Goal: Contribute content

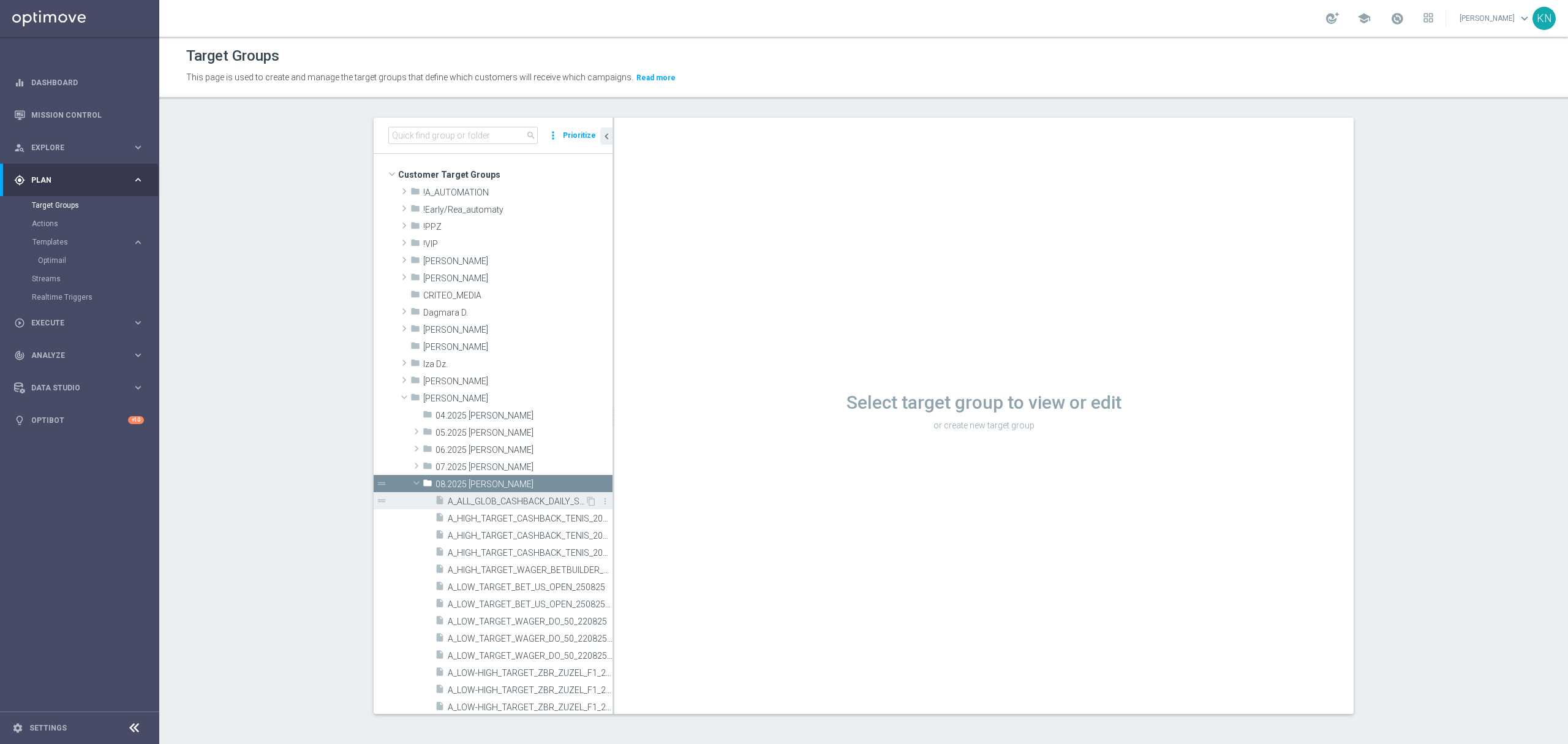
scroll to position [163, 0]
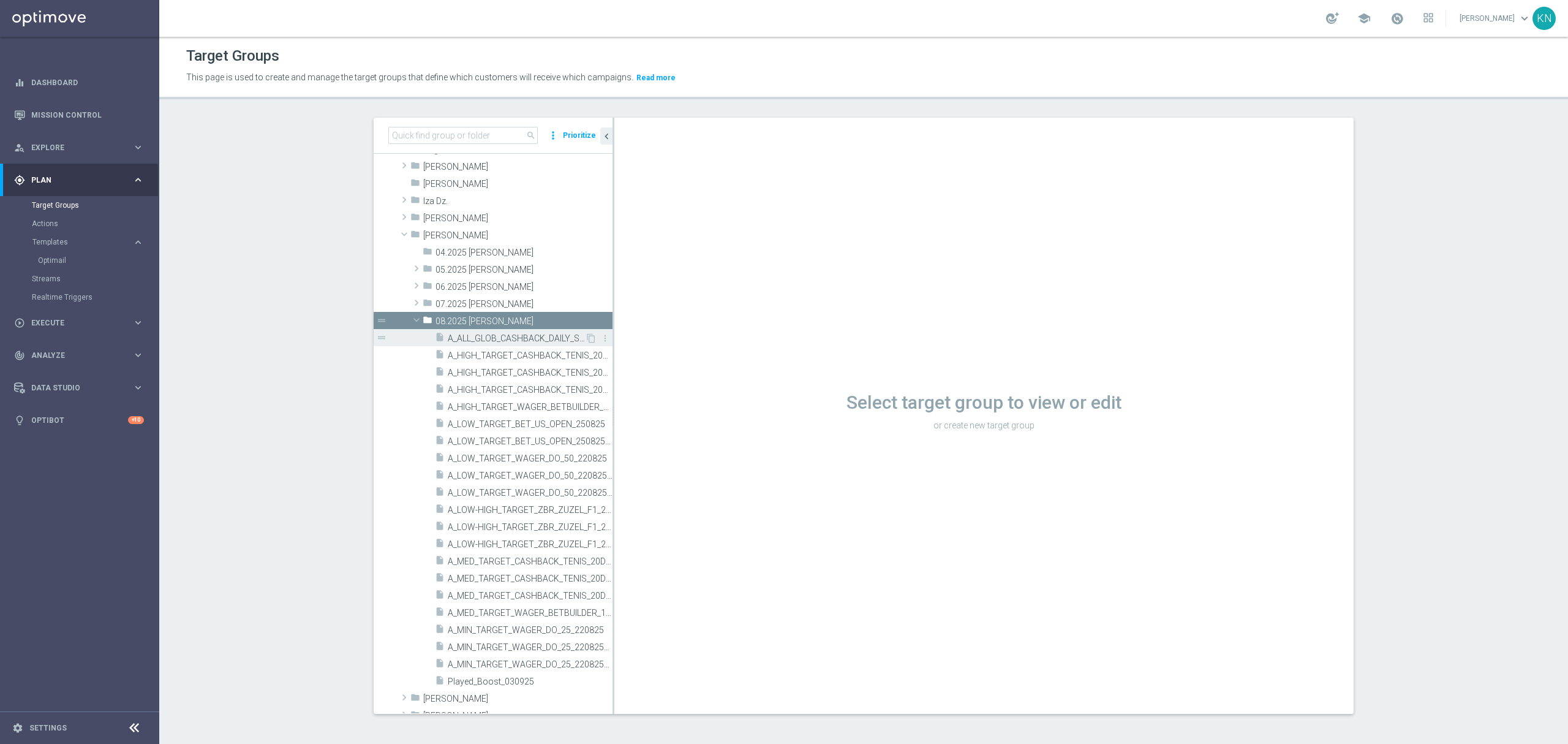
click at [454, 331] on div "insert_drive_file A_ALL_GLOB_CASHBACK_DAILY_SIATKA_EUROBASKET_220825_270825" at bounding box center [510, 337] width 150 height 17
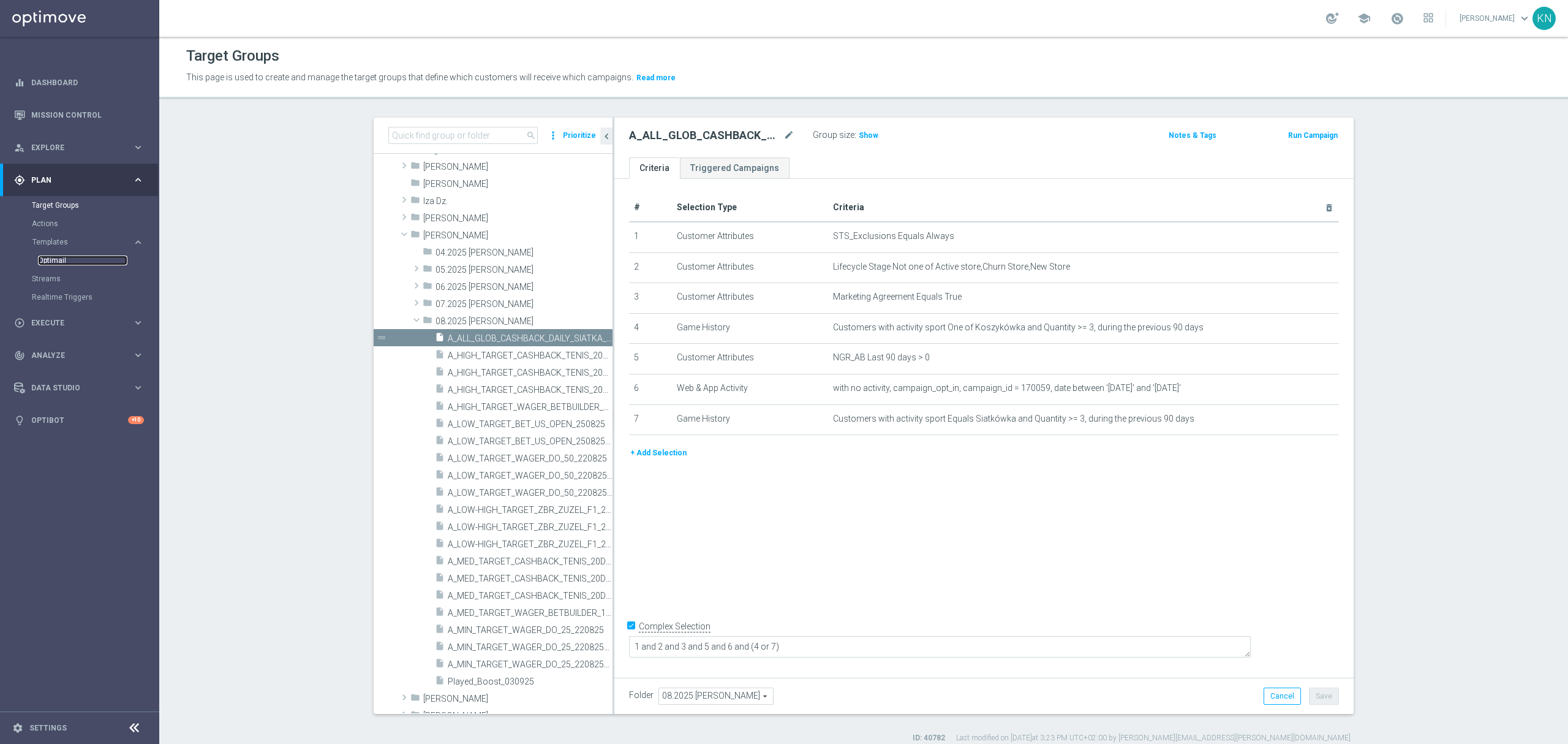
click at [52, 256] on link "Optimail" at bounding box center [83, 261] width 89 height 10
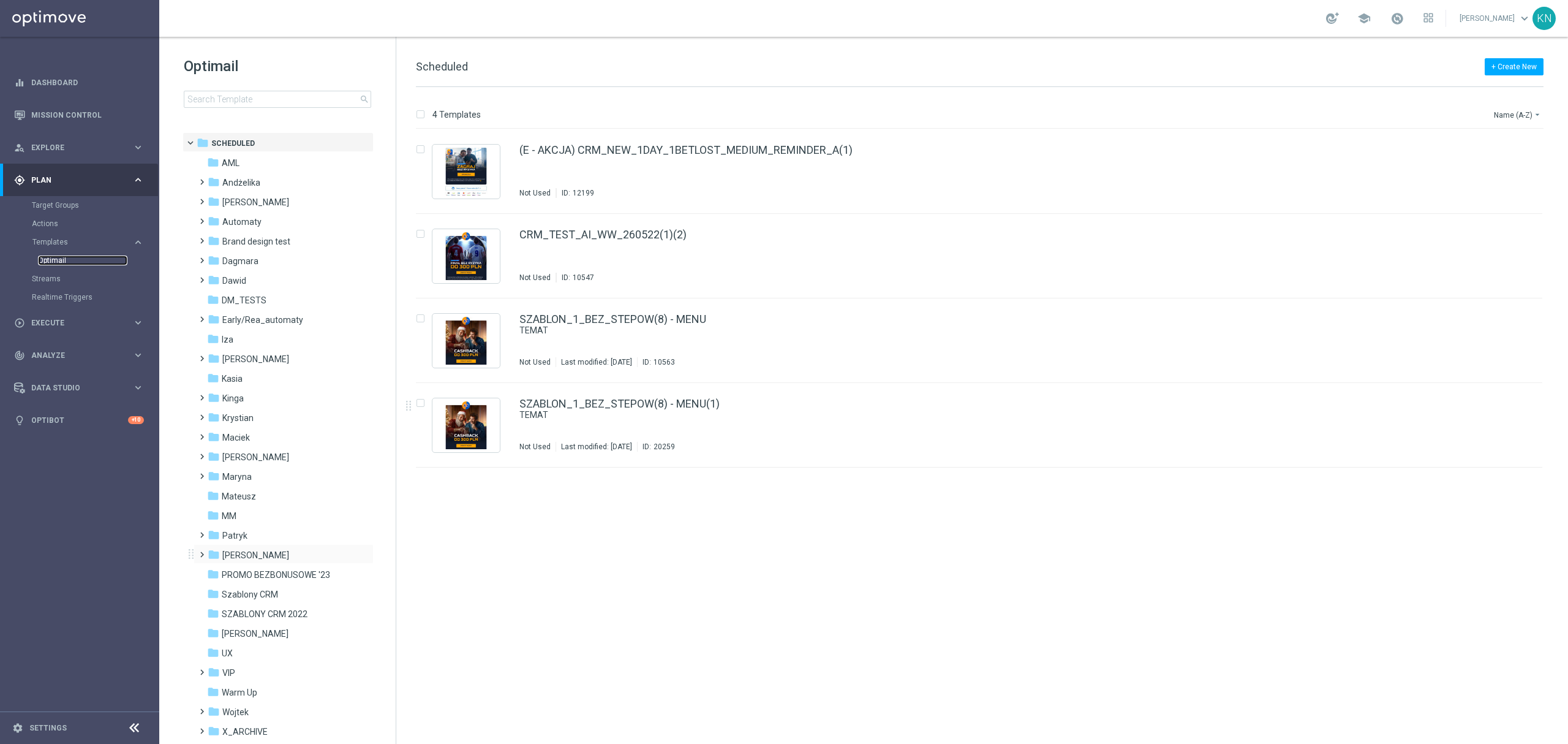
scroll to position [62, 0]
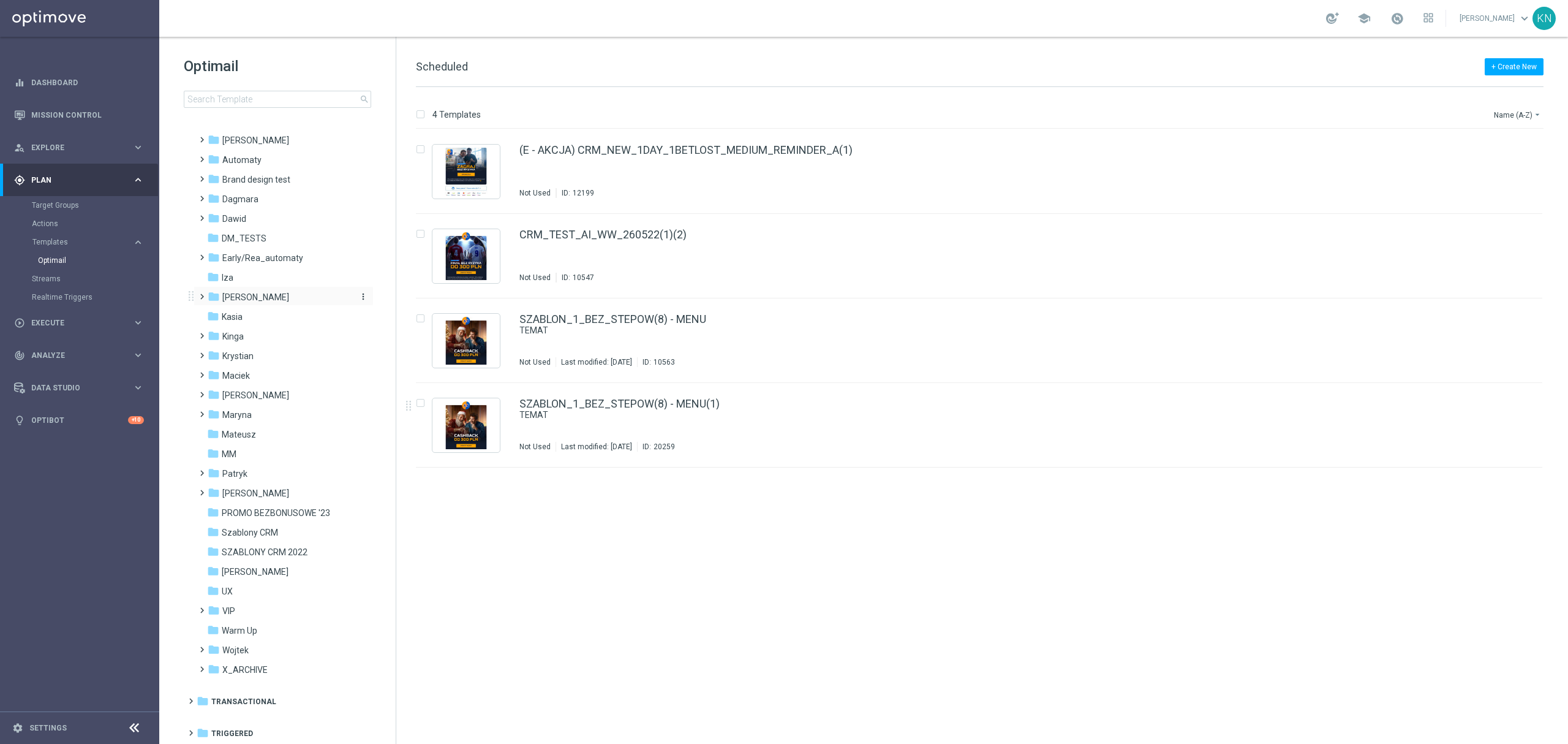
click at [223, 293] on span "[PERSON_NAME]" at bounding box center [256, 297] width 67 height 11
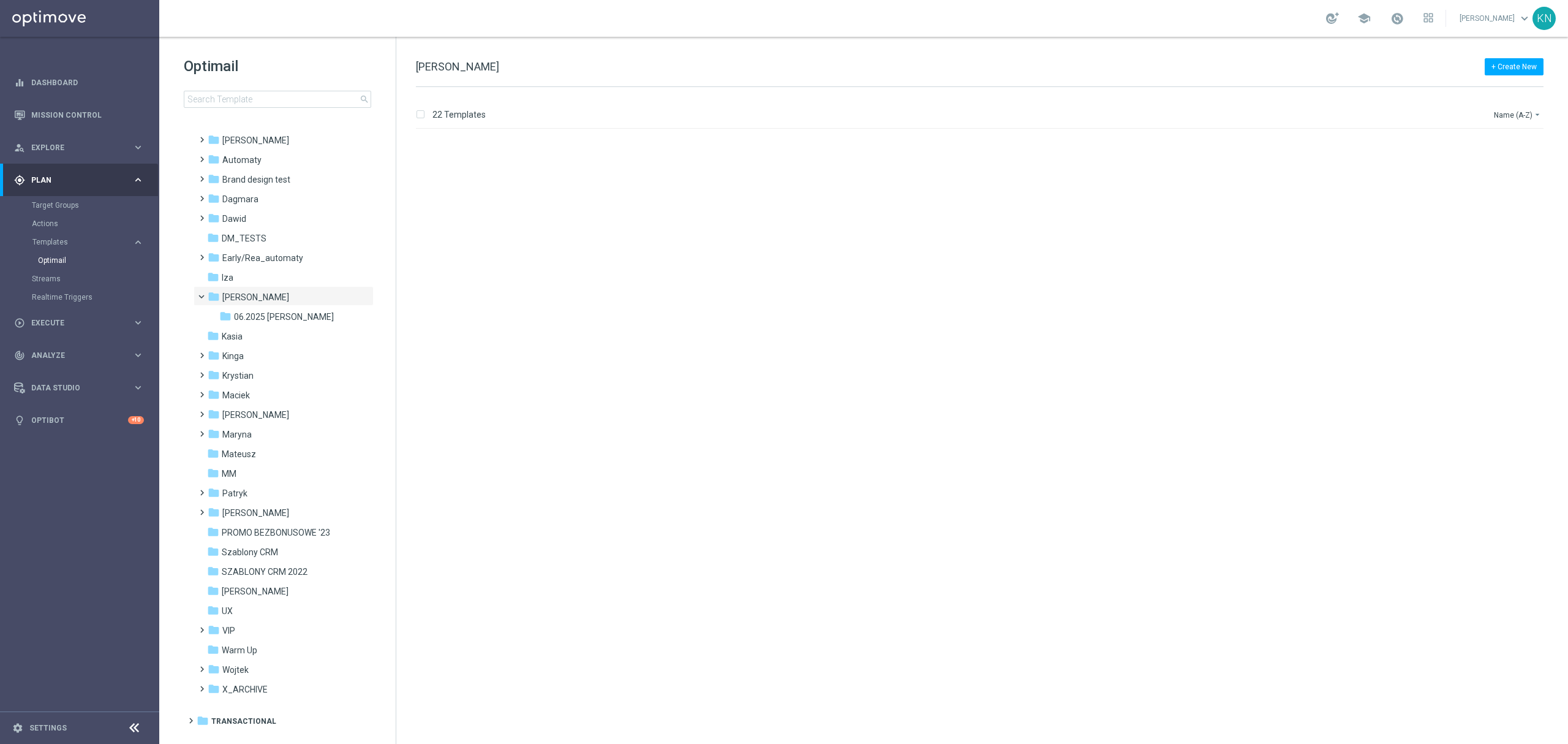
scroll to position [1161, 0]
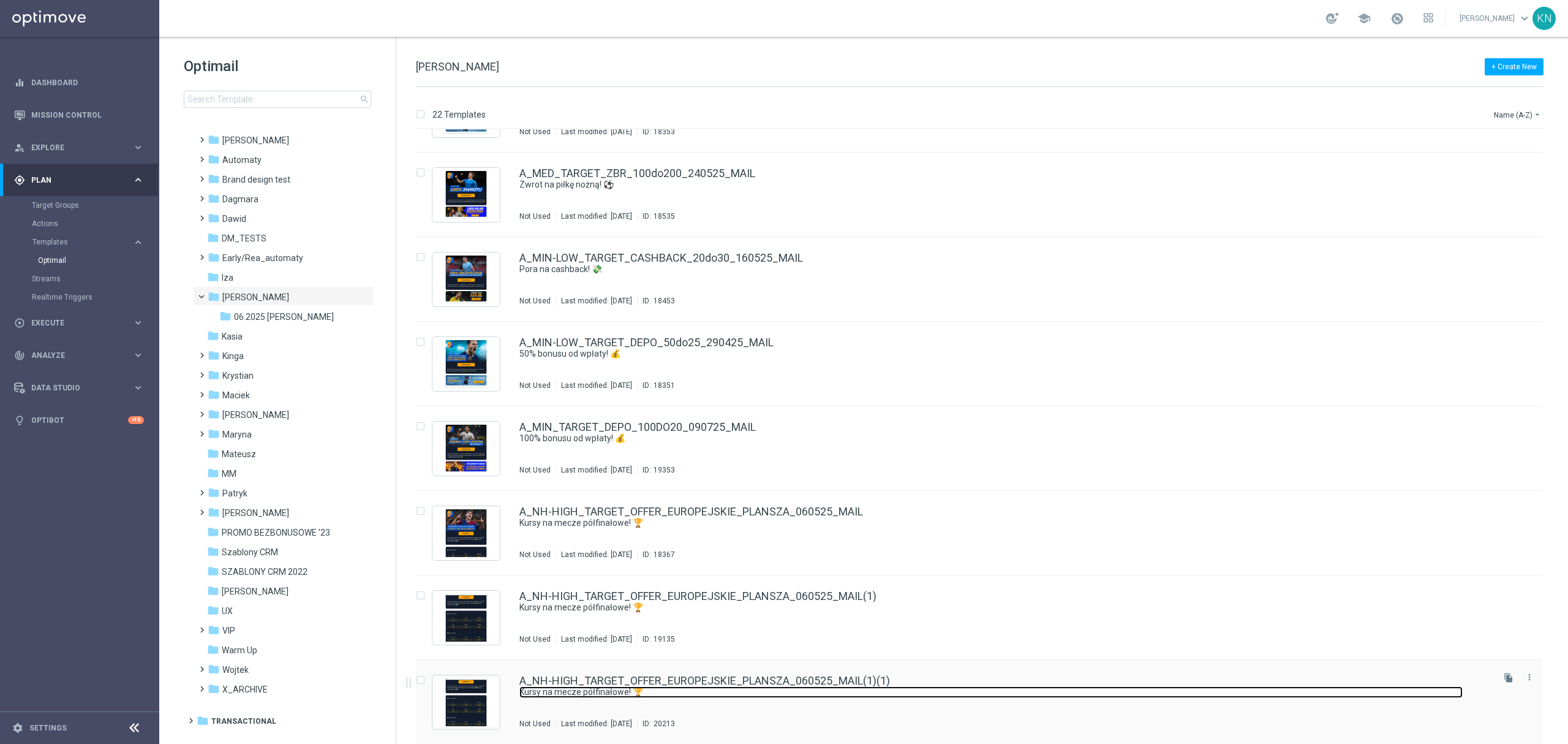
click at [733, 688] on link "Kursy na mecze półfinałowe! 🏆" at bounding box center [991, 692] width 944 height 11
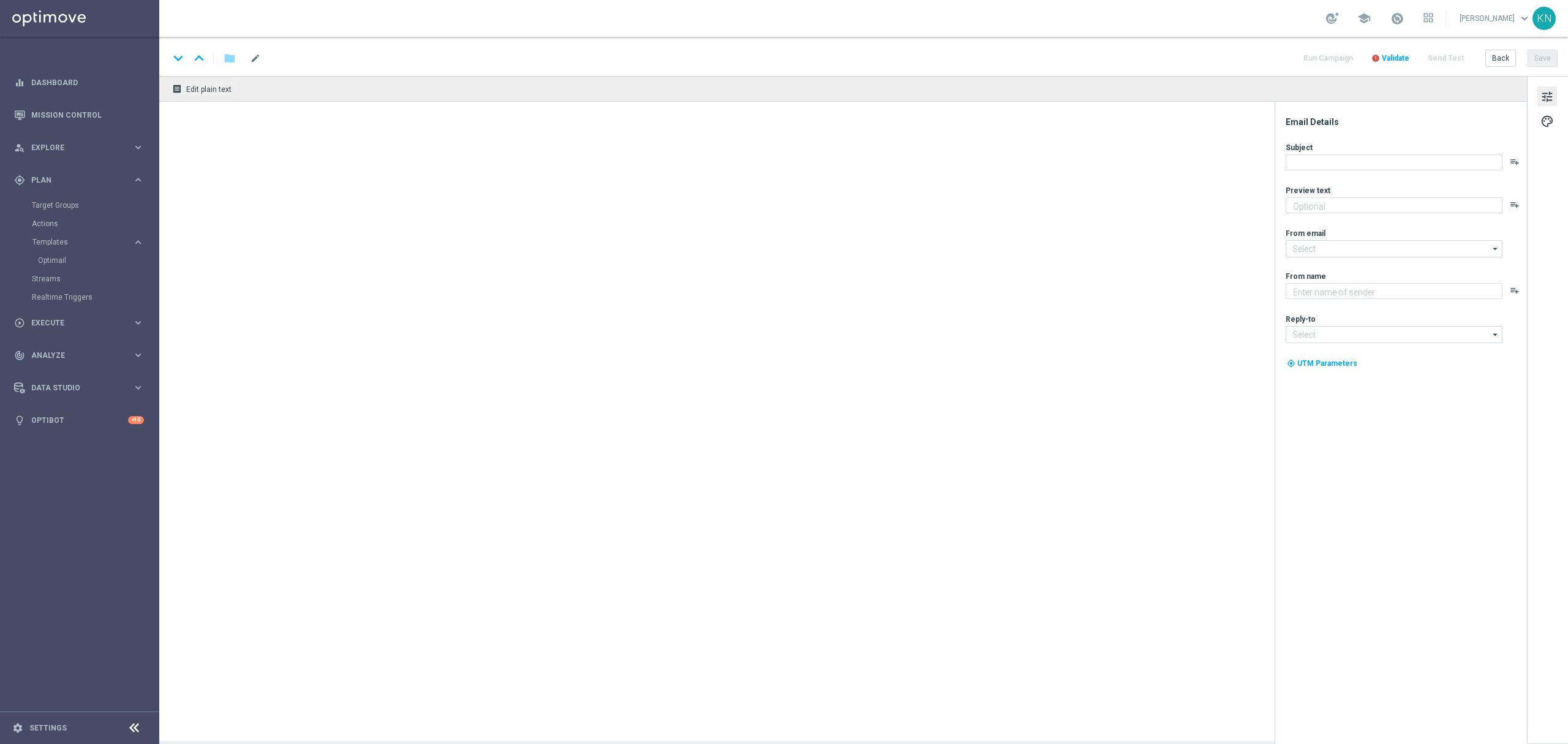
type input "A_NH-HIGH_TARGET_OFFER_EUROPEJSKIE_PLANSZA_060525_MAIL(1)(1)"
type textarea "Czas [PERSON_NAME] w [GEOGRAPHIC_DATA] Pucharach! ⚽"
type textarea "STS"
type input "[EMAIL_ADDRESS][DOMAIN_NAME]"
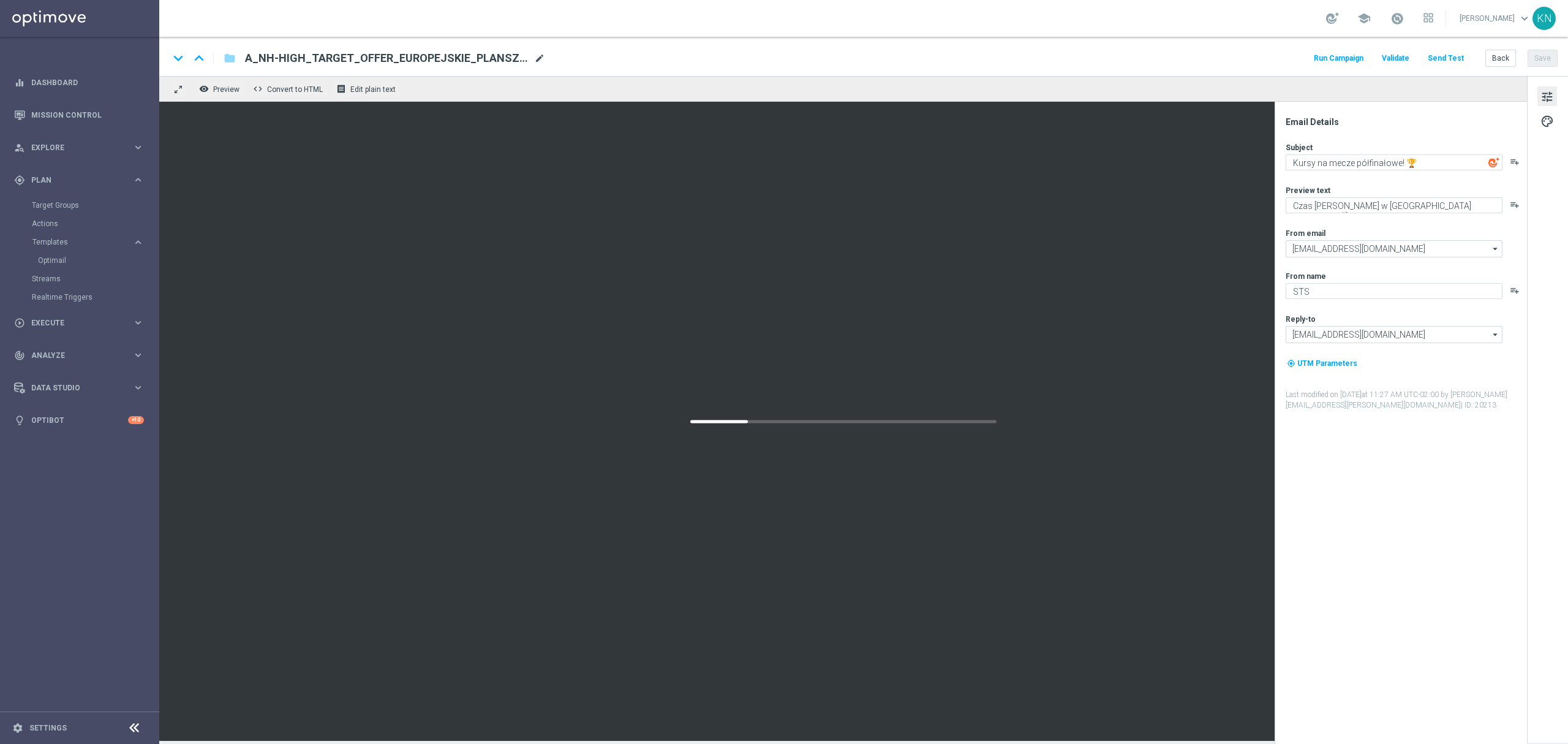
click at [539, 55] on span "mode_edit" at bounding box center [540, 58] width 11 height 11
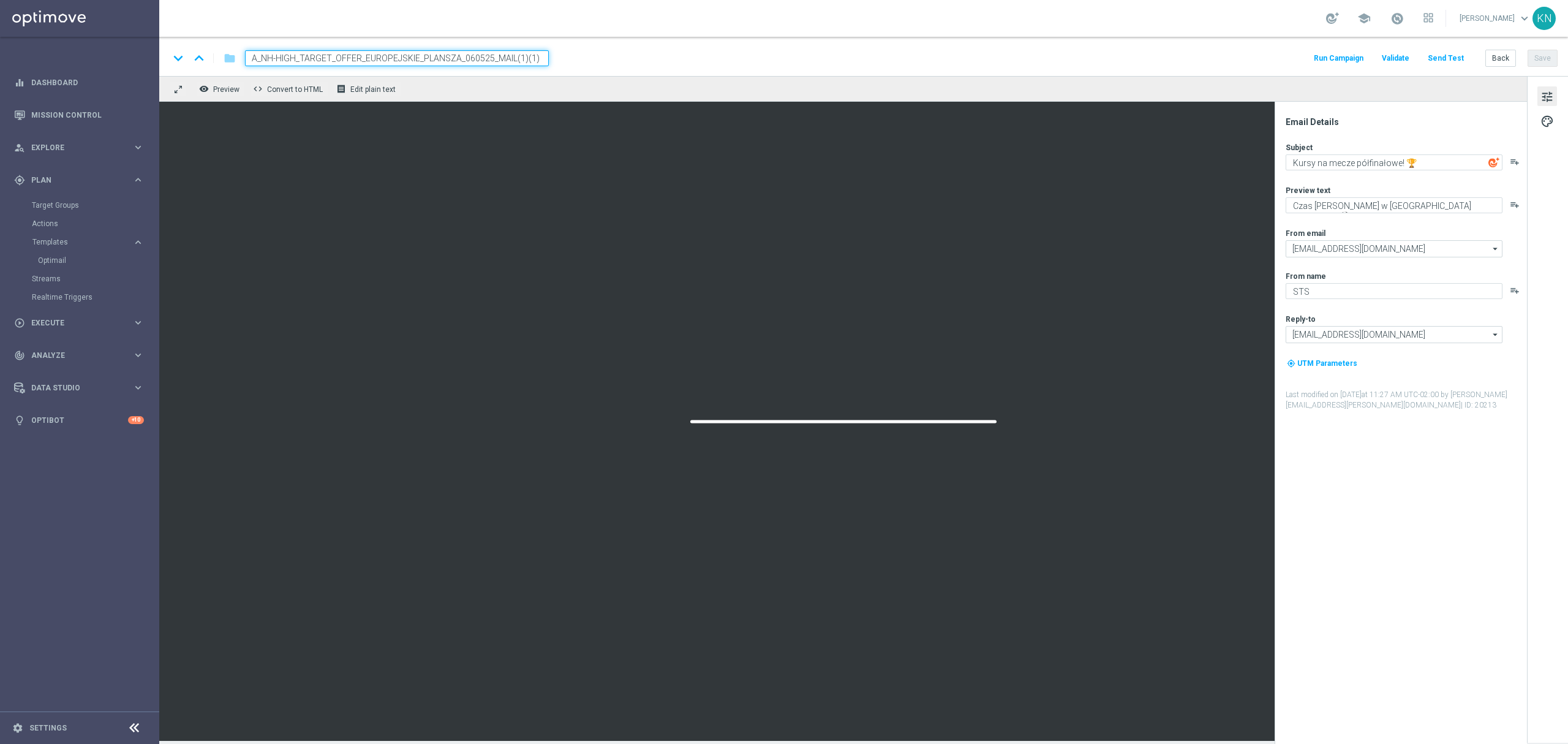
click at [494, 63] on input "A_NH-HIGH_TARGET_OFFER_EUROPEJSKIE_PLANSZA_060525_MAIL(1)(1)" at bounding box center [397, 58] width 304 height 16
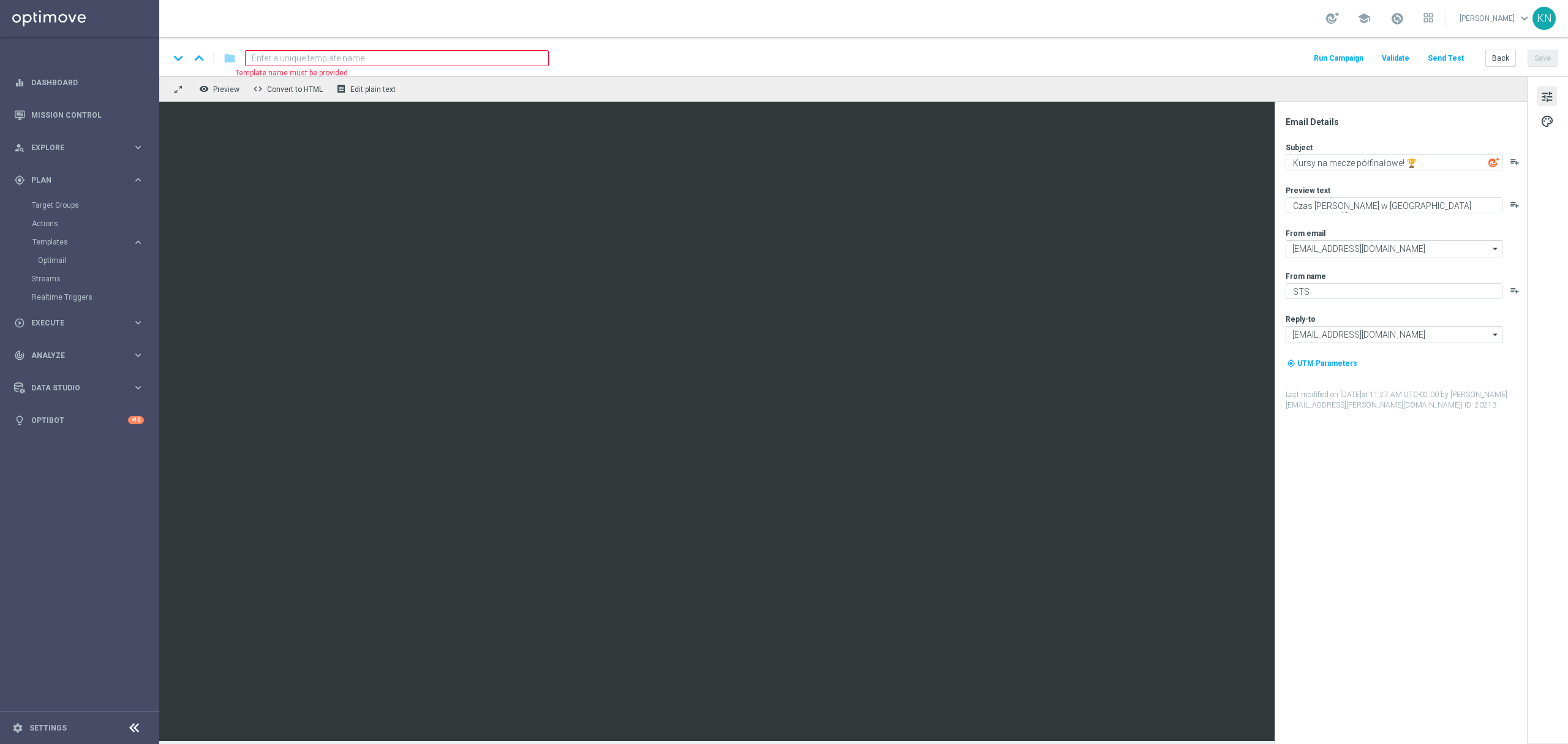
paste input "A_NH-MED_TARGET_OFFER_PLANSZA_KWAL_MS_050925"
type input "A_NH-MED_TARGET_OFFER_PLANSZA_KWAL_MS_050925"
click at [616, 50] on div "keyboard_arrow_down keyboard_arrow_up folder A_NH-MED_TARGET_OFFER_PLANSZA_KWAL…" at bounding box center [863, 56] width 1409 height 39
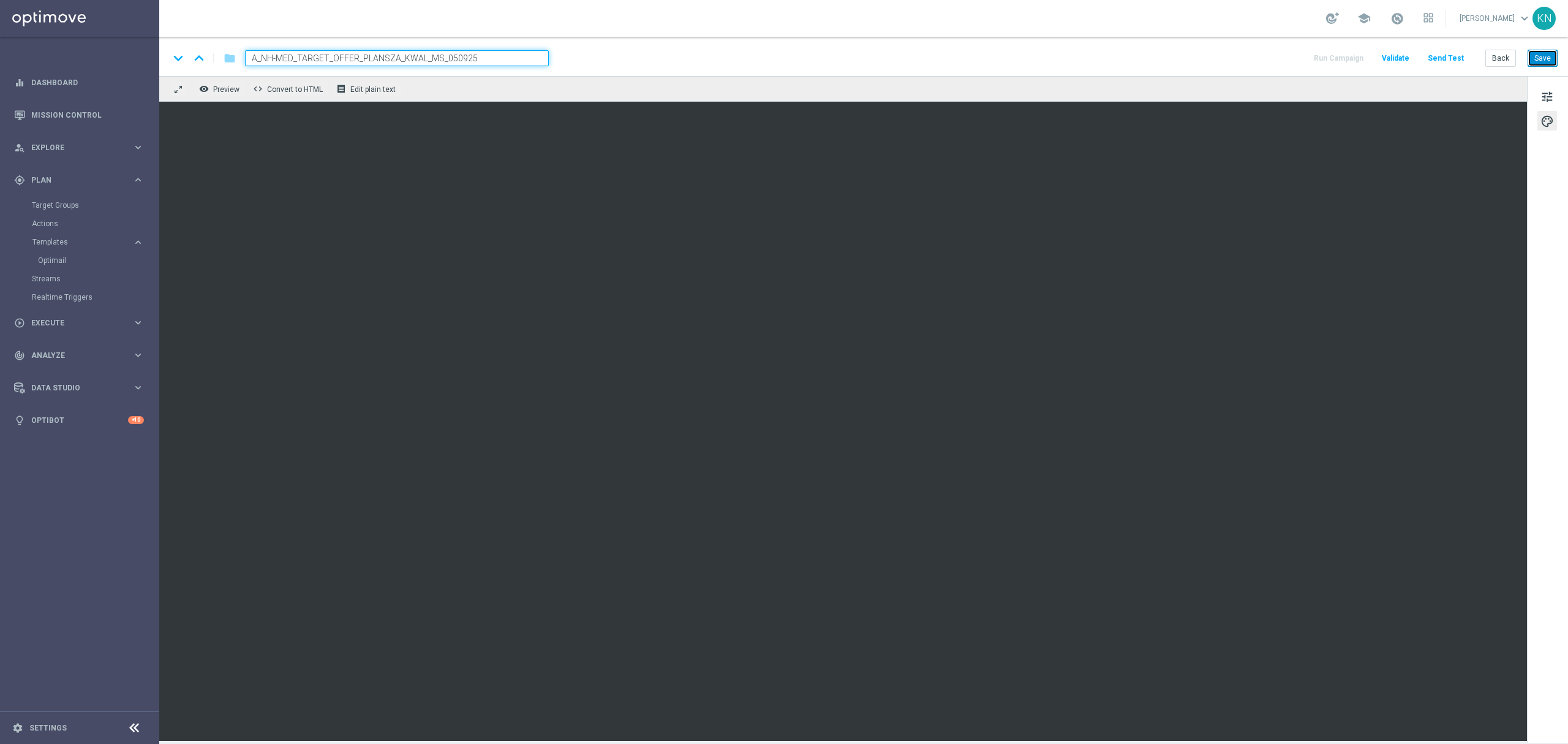
click at [1534, 62] on button "Save" at bounding box center [1543, 58] width 30 height 17
click at [1549, 63] on button "Save" at bounding box center [1543, 58] width 30 height 17
